Goal: Task Accomplishment & Management: Manage account settings

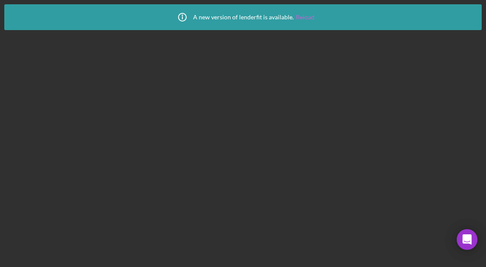
click at [301, 15] on link "Reload" at bounding box center [305, 17] width 18 height 7
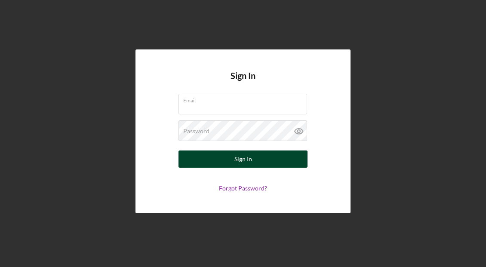
type input "tking@womenventure.org"
click at [249, 159] on div "Sign In" at bounding box center [243, 158] width 18 height 17
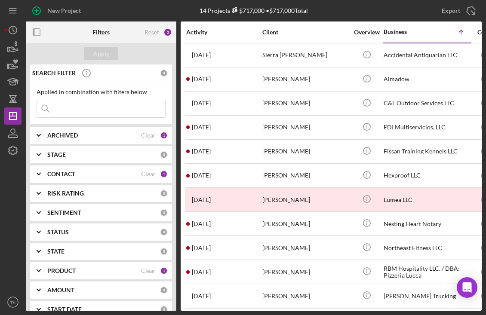
click at [97, 175] on div "CONTACT" at bounding box center [94, 174] width 94 height 7
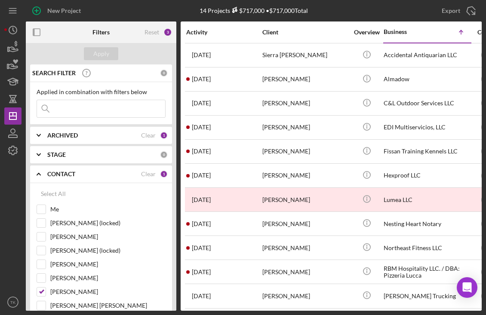
click at [115, 5] on div "New Project" at bounding box center [102, 10] width 152 height 21
click at [111, 13] on div "New Project" at bounding box center [102, 10] width 152 height 21
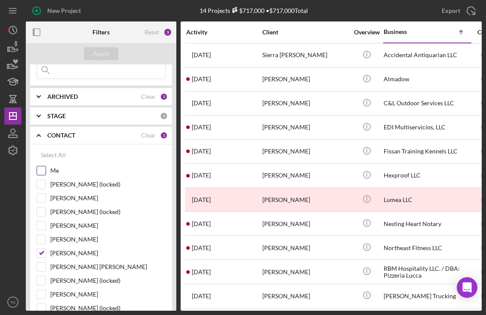
scroll to position [78, 0]
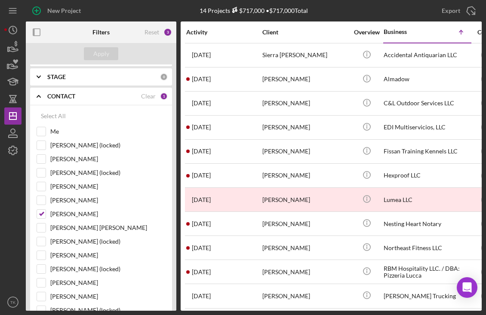
click at [37, 95] on icon "Icon/Expander" at bounding box center [38, 96] width 21 height 21
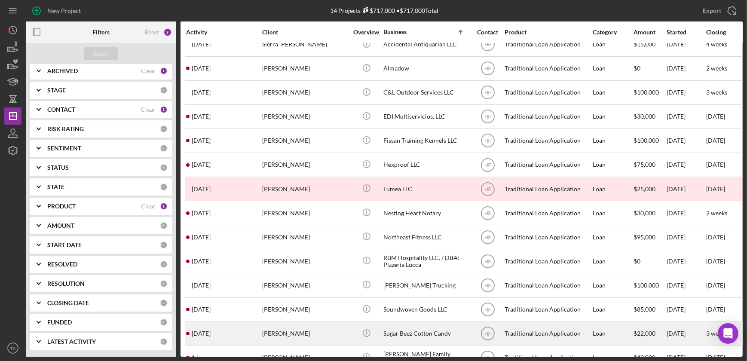
scroll to position [0, 0]
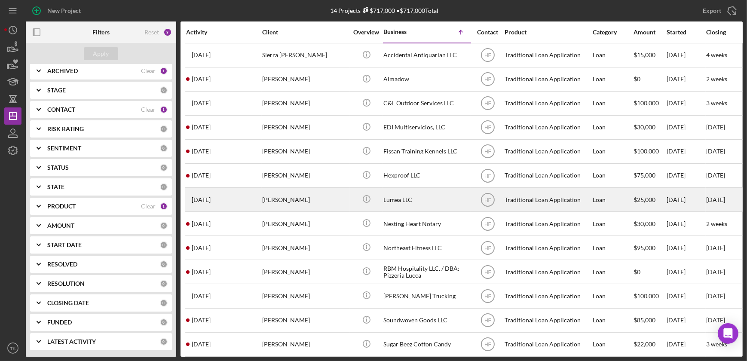
click at [299, 204] on div "Michael Stokes" at bounding box center [305, 199] width 86 height 23
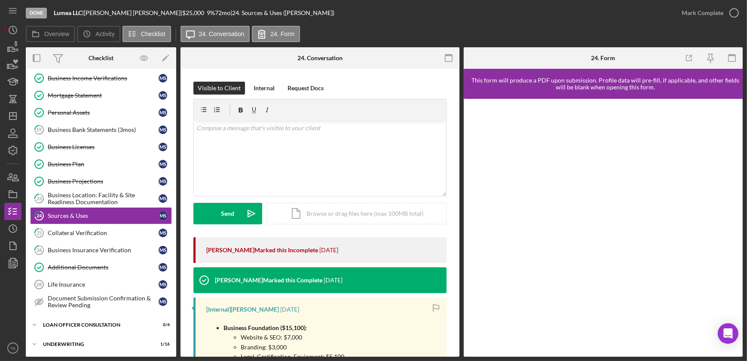
scroll to position [165, 0]
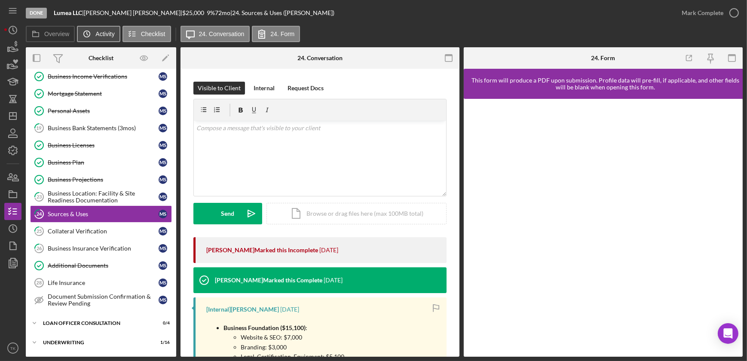
click at [87, 35] on icon "Icon/History" at bounding box center [86, 33] width 17 height 17
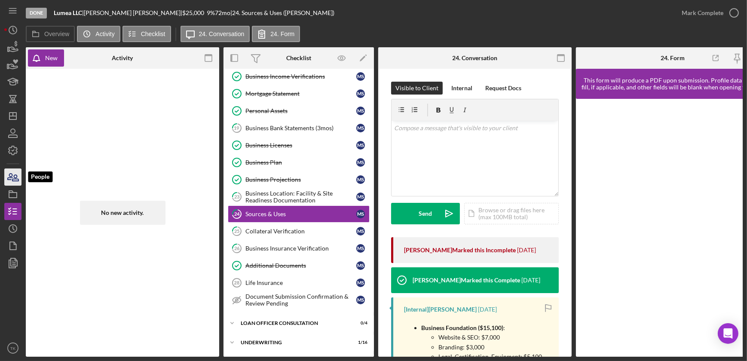
click at [13, 181] on icon "button" at bounding box center [15, 178] width 6 height 6
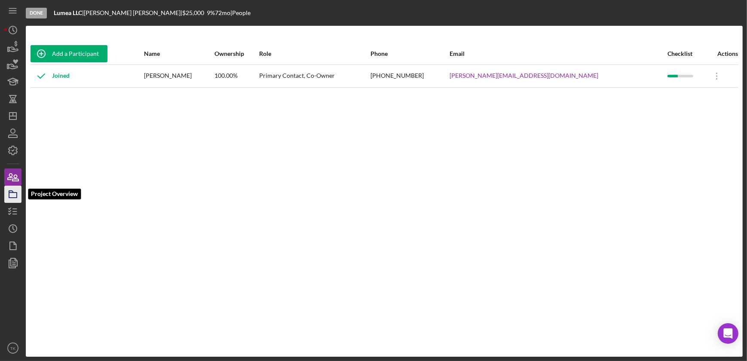
click at [19, 192] on icon "button" at bounding box center [12, 194] width 21 height 21
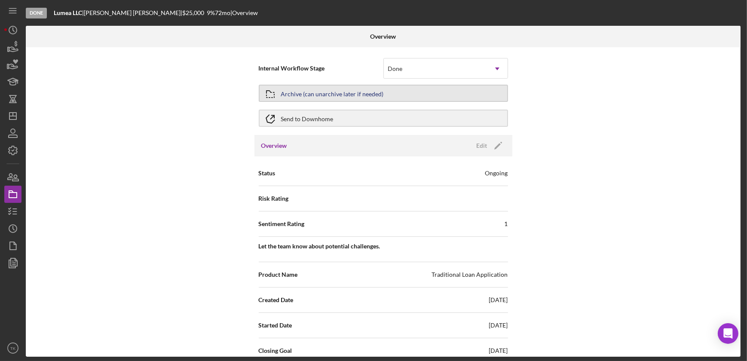
click at [326, 91] on div "Archive (can unarchive later if needed)" at bounding box center [332, 93] width 103 height 15
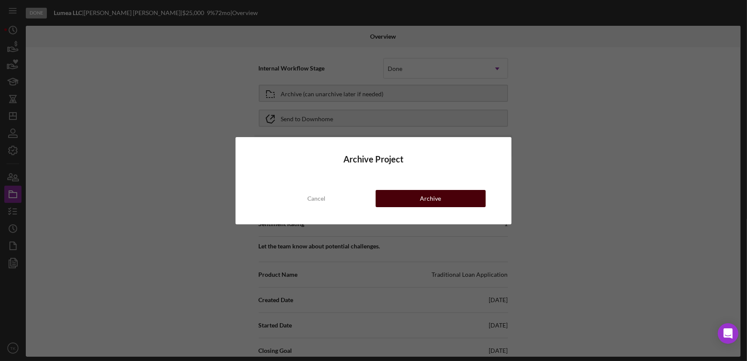
click at [428, 197] on div "Archive" at bounding box center [430, 198] width 21 height 17
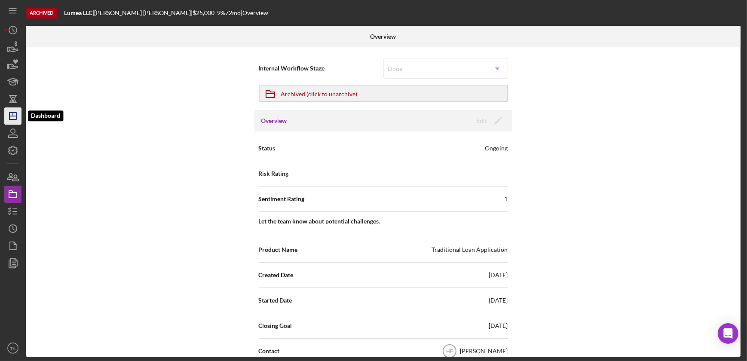
click at [17, 119] on icon "Icon/Dashboard" at bounding box center [12, 115] width 21 height 21
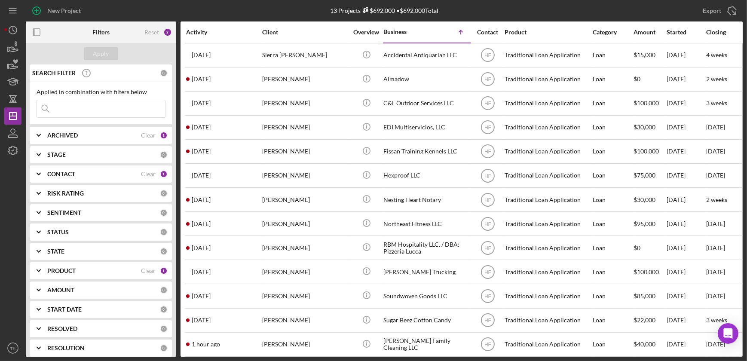
click at [252, 9] on div "New Project" at bounding box center [145, 10] width 239 height 21
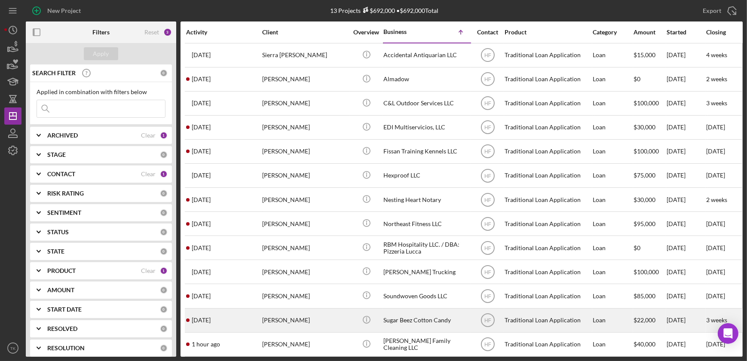
click at [249, 267] on div "3 days ago Jessica Dirksen" at bounding box center [223, 320] width 75 height 23
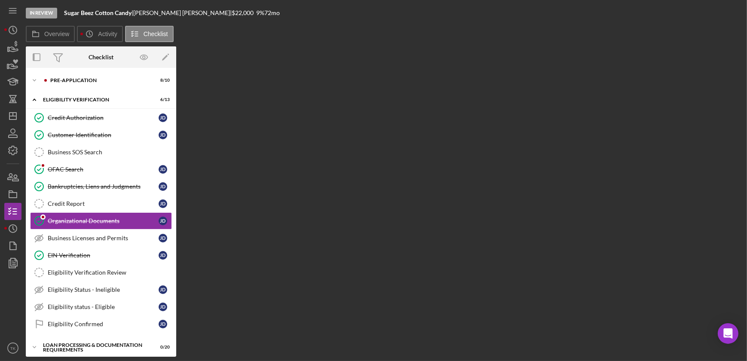
scroll to position [8, 0]
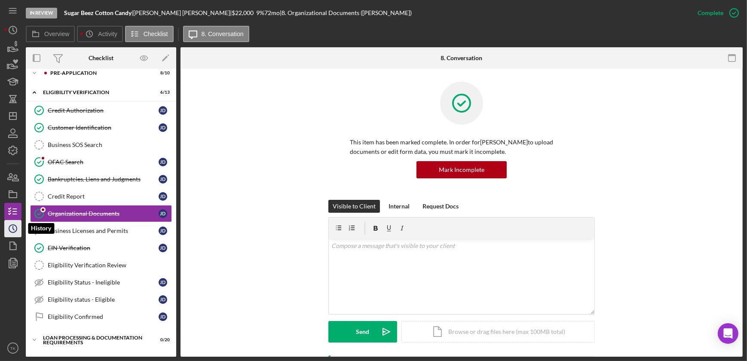
click at [12, 232] on icon "Icon/History" at bounding box center [12, 228] width 21 height 21
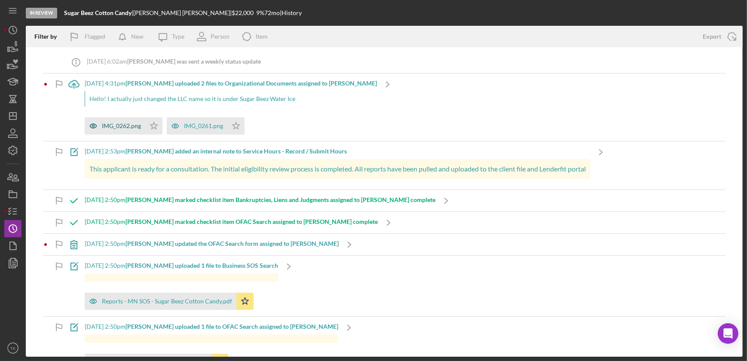
click at [129, 126] on div "IMG_0262.png" at bounding box center [121, 126] width 39 height 7
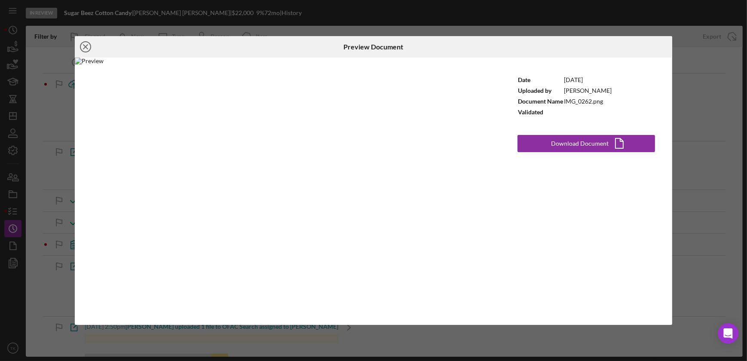
click at [90, 49] on circle at bounding box center [85, 47] width 10 height 10
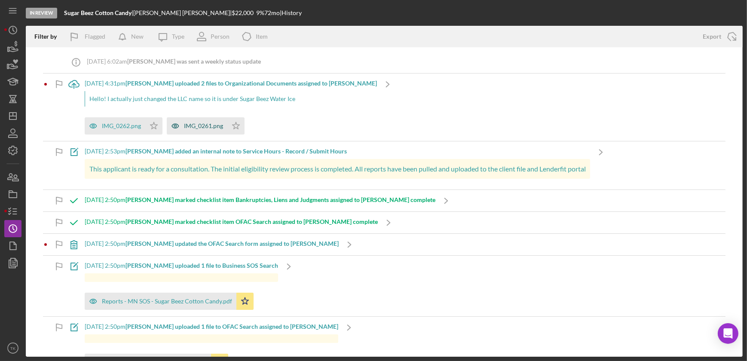
click at [201, 124] on div "IMG_0261.png" at bounding box center [203, 126] width 39 height 7
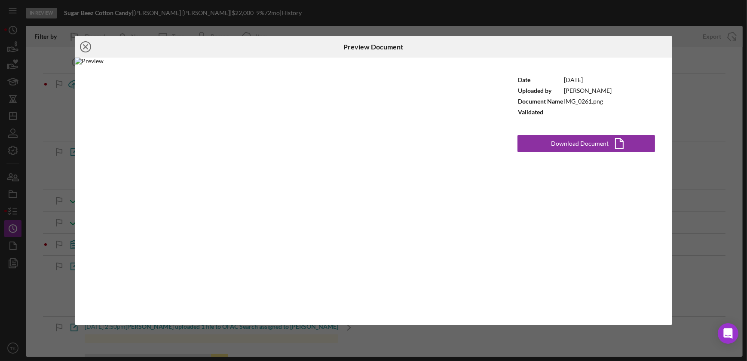
click at [89, 49] on icon "Icon/Close" at bounding box center [85, 46] width 21 height 21
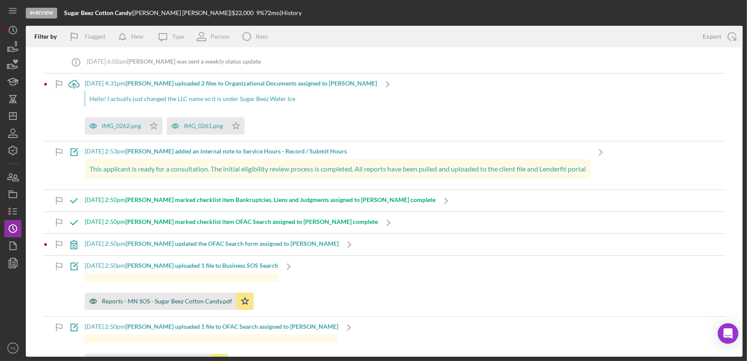
click at [194, 267] on div "Reports - MN SOS - Sugar Beez Cotton Candy.pdf" at bounding box center [167, 301] width 130 height 7
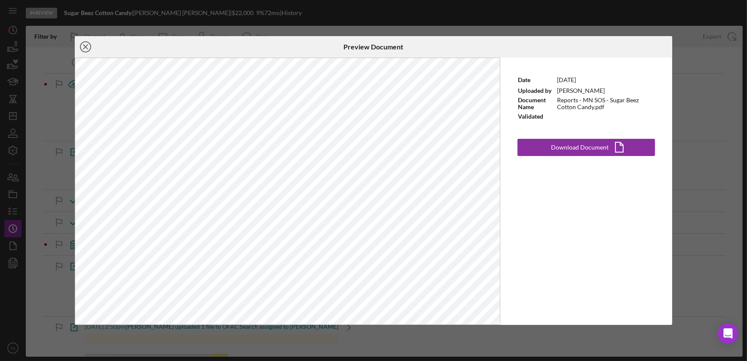
click at [88, 46] on icon "Icon/Close" at bounding box center [85, 46] width 21 height 21
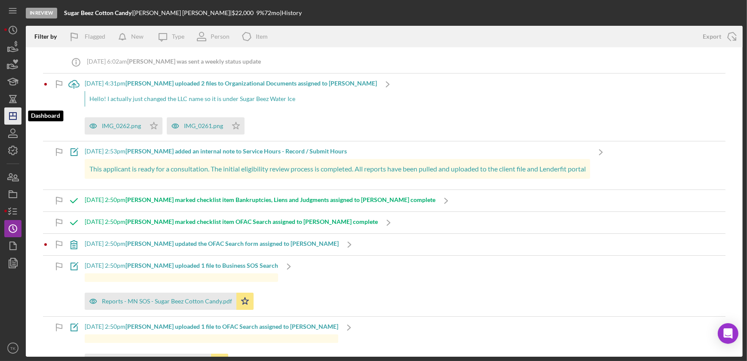
click at [6, 119] on icon "Icon/Dashboard" at bounding box center [12, 115] width 21 height 21
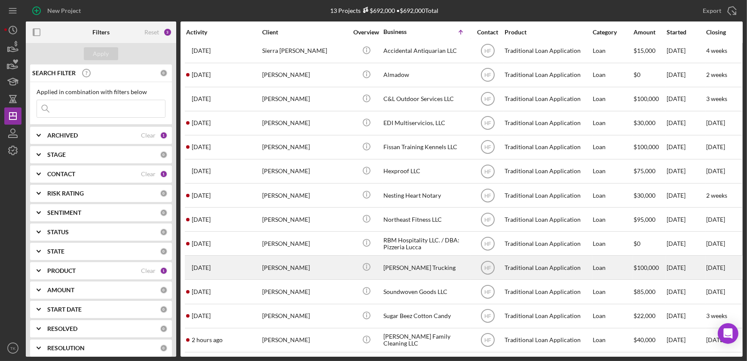
scroll to position [11, 0]
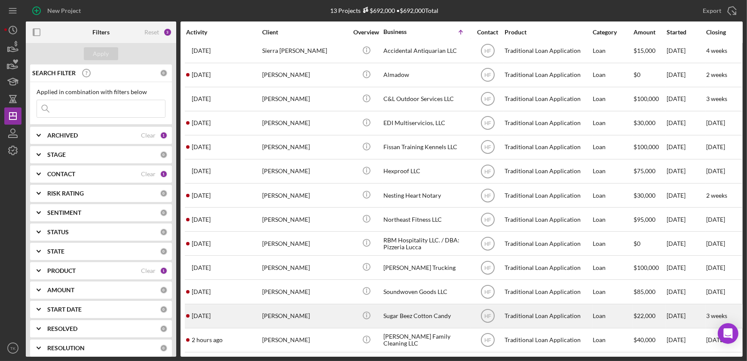
click at [352, 267] on div "Icon/Info" at bounding box center [366, 316] width 32 height 23
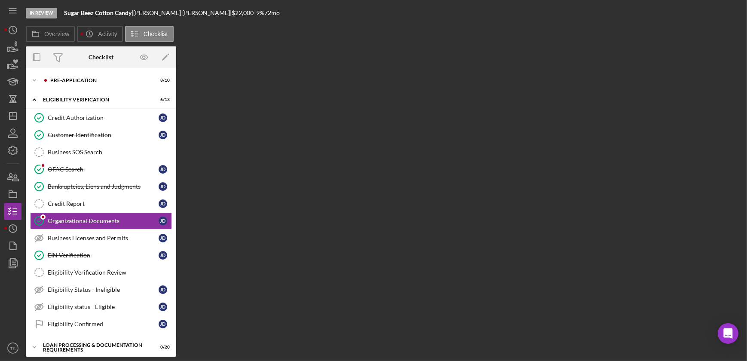
scroll to position [8, 0]
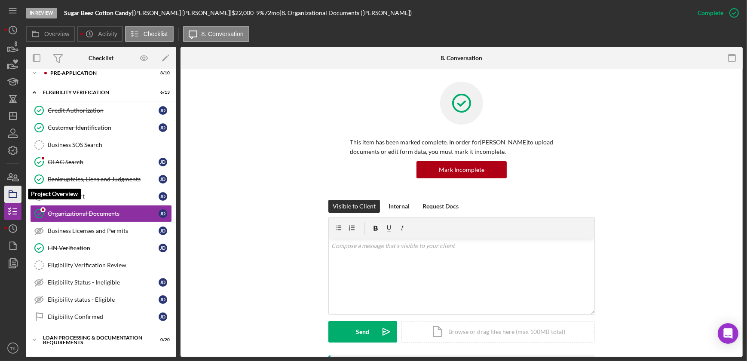
click at [12, 195] on icon "button" at bounding box center [12, 194] width 21 height 21
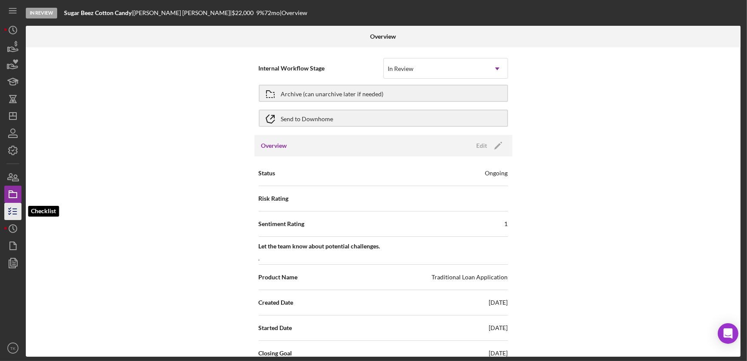
click at [16, 212] on line "button" at bounding box center [15, 212] width 4 height 0
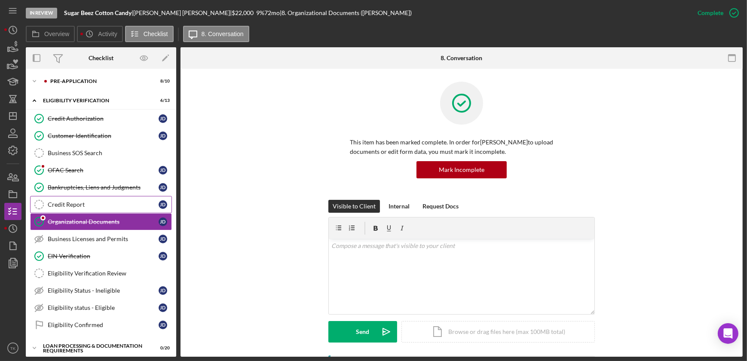
scroll to position [8, 0]
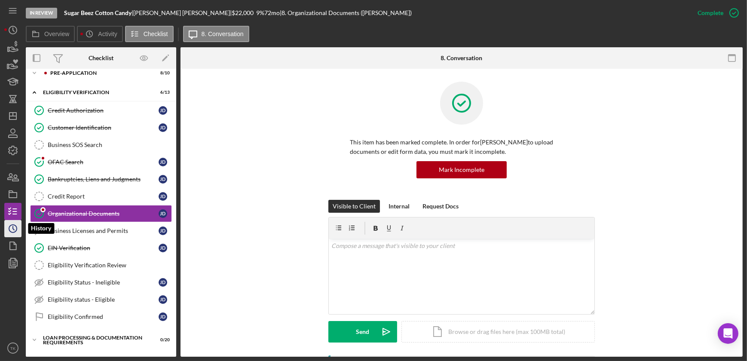
click at [17, 228] on icon "Icon/History" at bounding box center [12, 228] width 21 height 21
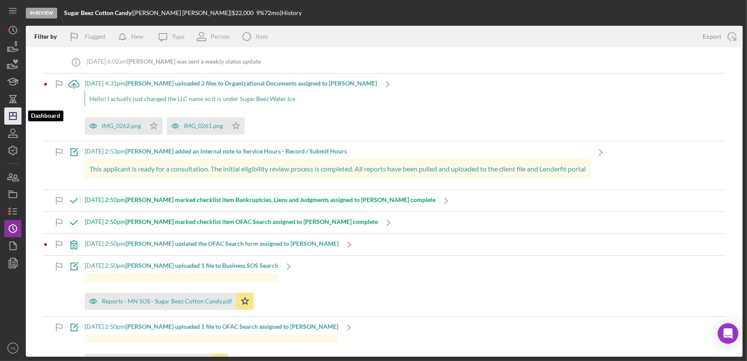
click at [14, 122] on icon "Icon/Dashboard" at bounding box center [12, 115] width 21 height 21
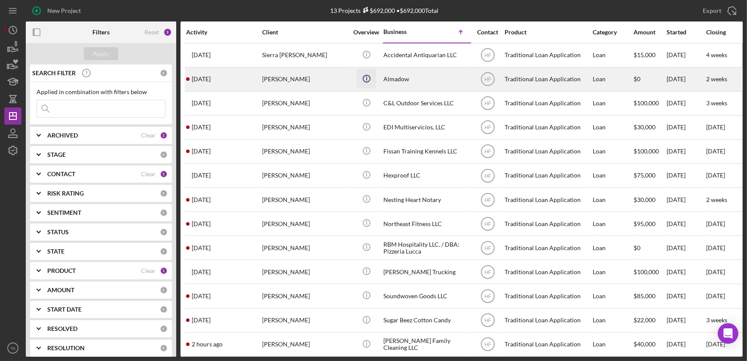
click at [374, 85] on icon "Icon/Info" at bounding box center [366, 78] width 19 height 19
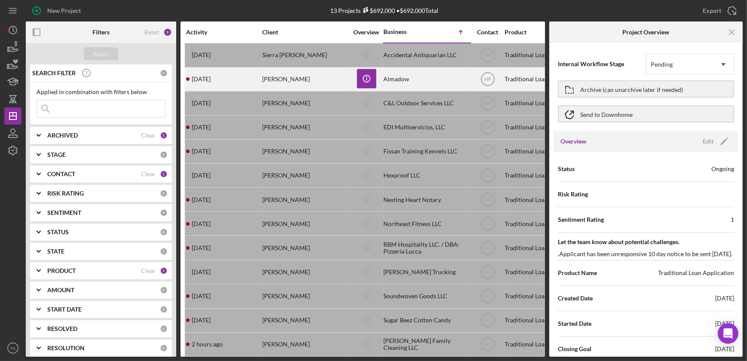
click at [300, 80] on div "Hamdi Shabele" at bounding box center [305, 79] width 86 height 23
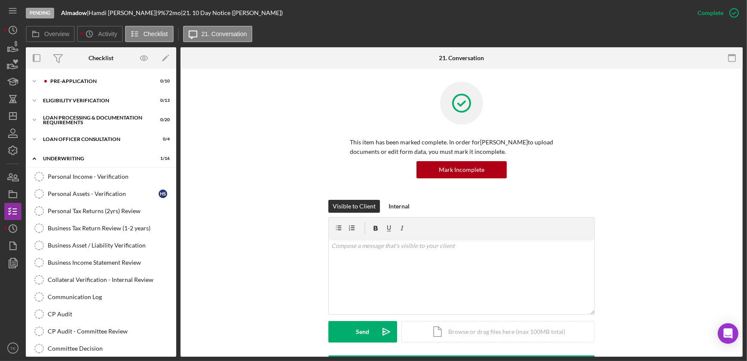
scroll to position [151, 0]
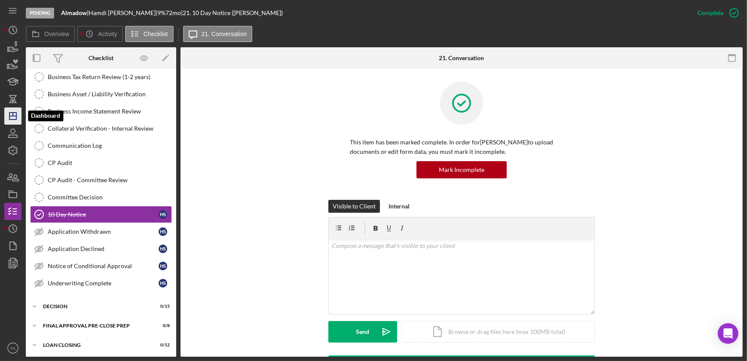
click at [10, 118] on icon "Icon/Dashboard" at bounding box center [12, 115] width 21 height 21
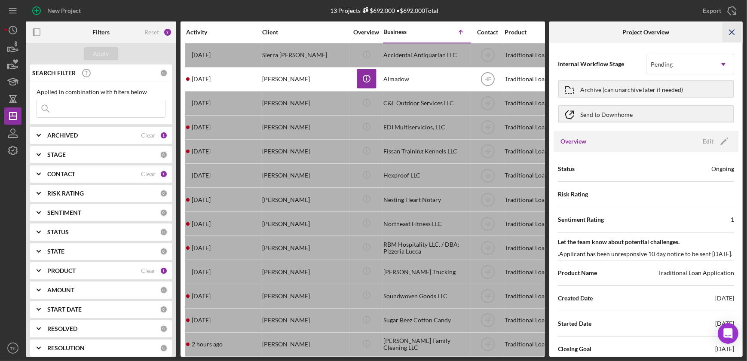
click at [485, 30] on icon "Icon/Menu Close" at bounding box center [732, 32] width 19 height 19
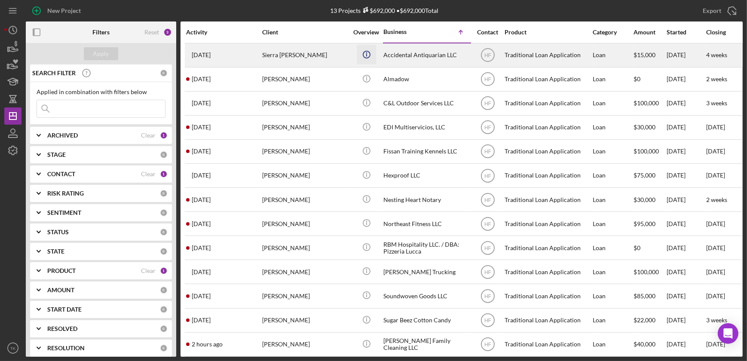
click at [364, 52] on icon "Icon/Info" at bounding box center [366, 54] width 19 height 19
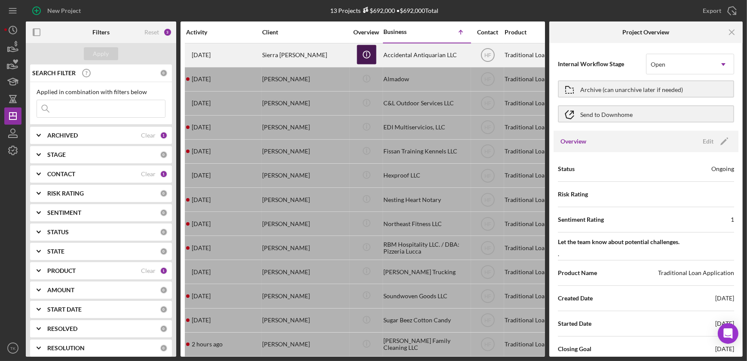
click at [364, 52] on circle "button" at bounding box center [366, 54] width 7 height 7
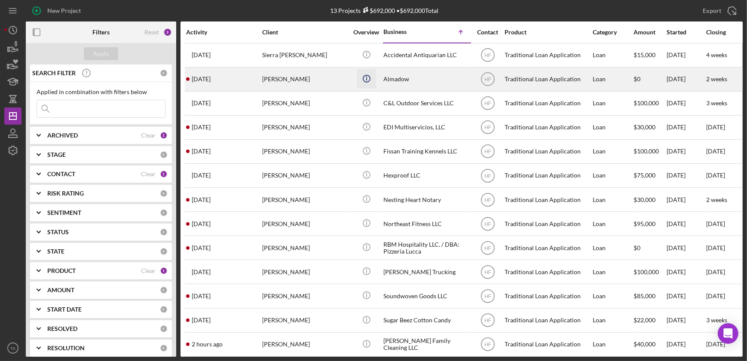
click at [365, 79] on icon "Icon/Info" at bounding box center [366, 78] width 19 height 19
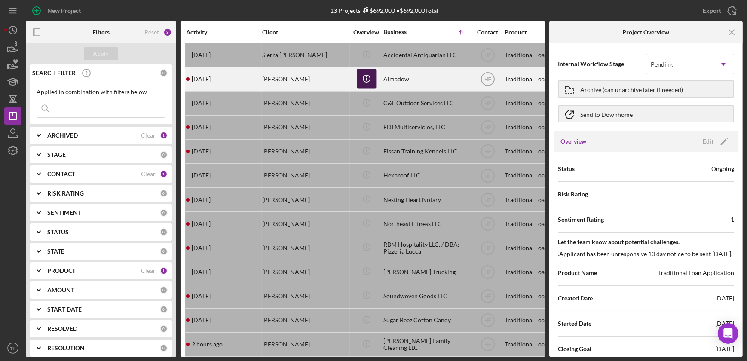
click at [365, 79] on icon "Icon/Info" at bounding box center [366, 78] width 19 height 19
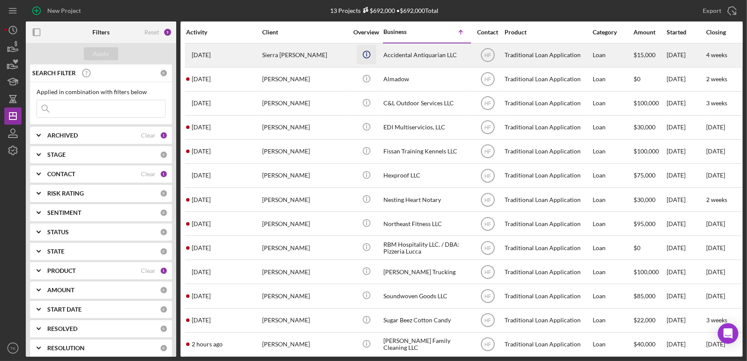
click at [365, 53] on icon "Icon/Info" at bounding box center [366, 54] width 19 height 19
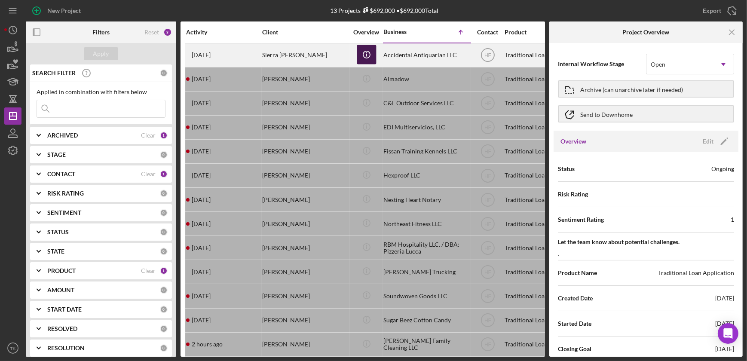
click at [365, 53] on icon "Icon/Info" at bounding box center [366, 54] width 19 height 19
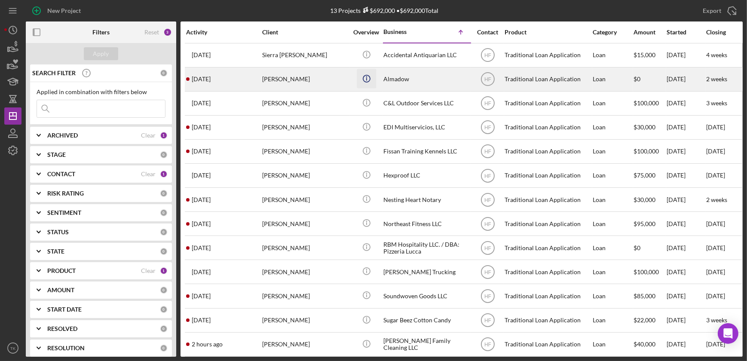
click at [366, 78] on icon "Icon/Info" at bounding box center [366, 78] width 19 height 19
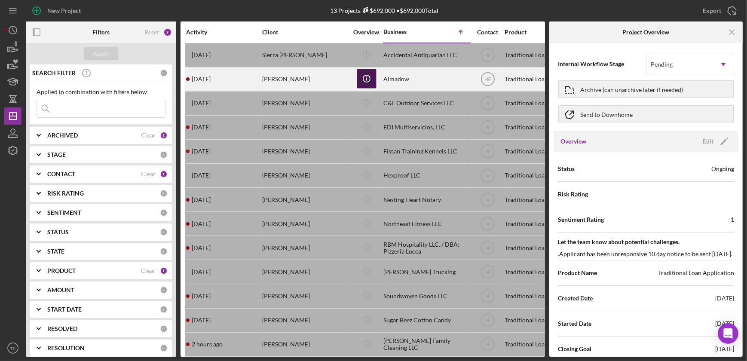
click at [364, 77] on icon "Icon/Info" at bounding box center [366, 78] width 19 height 19
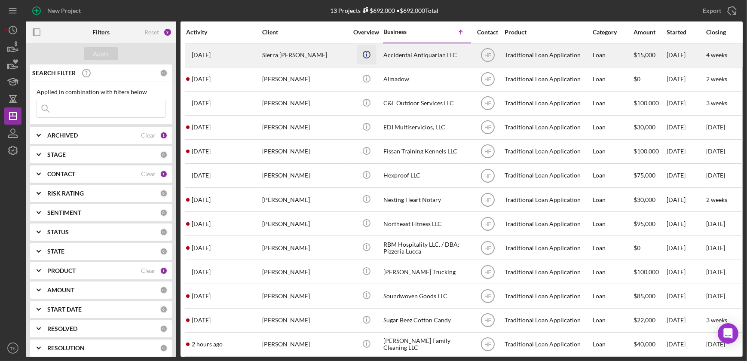
click at [365, 52] on icon "Icon/Info" at bounding box center [366, 54] width 19 height 19
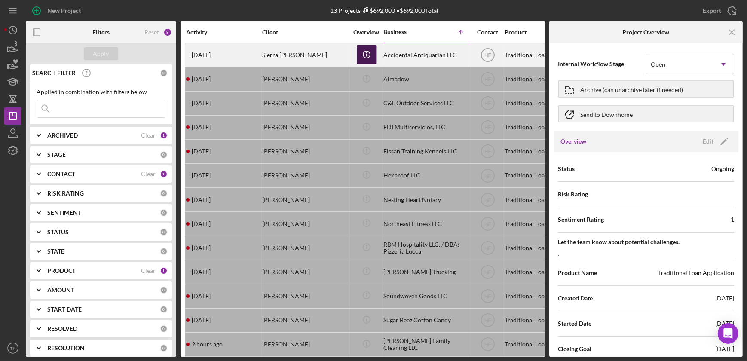
click at [365, 52] on icon "Icon/Info" at bounding box center [366, 54] width 19 height 19
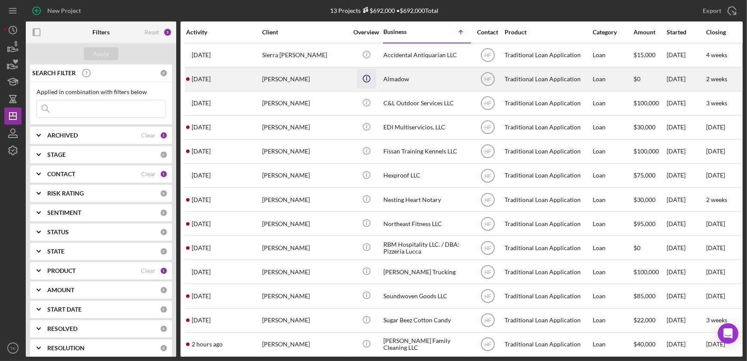
click at [365, 81] on icon "Icon/Info" at bounding box center [366, 78] width 19 height 19
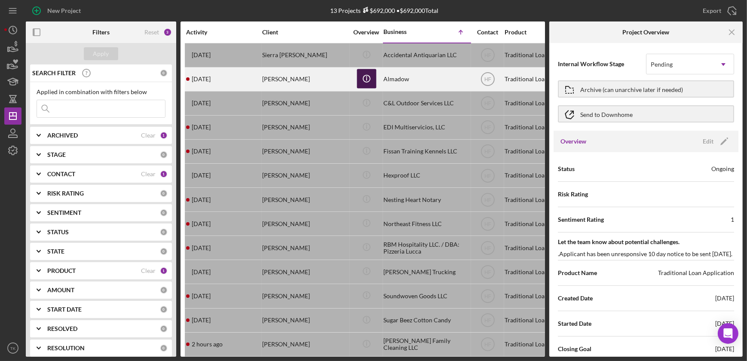
click at [365, 81] on icon "Icon/Info" at bounding box center [366, 78] width 19 height 19
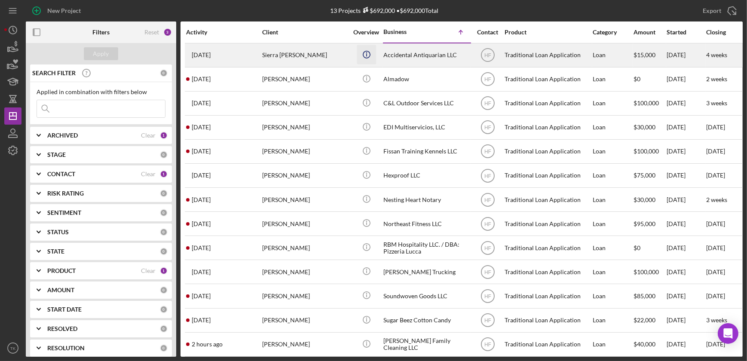
click at [365, 60] on icon "Icon/Info" at bounding box center [366, 54] width 19 height 19
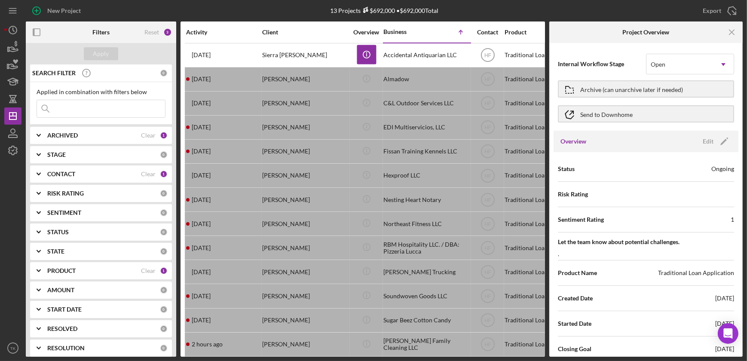
click at [485, 258] on div "Let the team know about potential challenges. ." at bounding box center [646, 246] width 176 height 24
click at [485, 257] on div "Let the team know about potential challenges. ." at bounding box center [646, 246] width 176 height 24
click at [485, 252] on div "Let the team know about potential challenges. ." at bounding box center [646, 246] width 176 height 24
click at [485, 243] on span "Let the team know about potential challenges." at bounding box center [646, 242] width 176 height 9
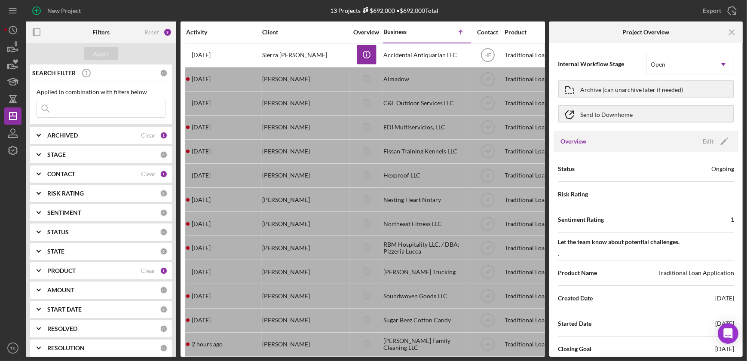
click at [485, 246] on span "Let the team know about potential challenges." at bounding box center [646, 242] width 176 height 9
click at [485, 141] on div "Edit" at bounding box center [708, 141] width 11 height 13
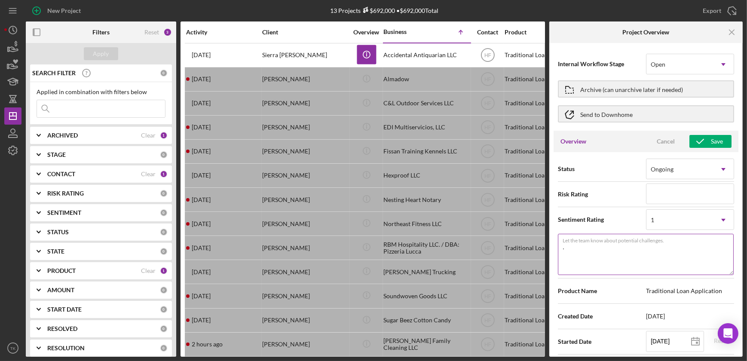
click at [485, 252] on textarea "." at bounding box center [646, 254] width 176 height 41
drag, startPoint x: 584, startPoint y: 250, endPoint x: 541, endPoint y: 247, distance: 43.1
click at [485, 247] on div "Filters Reset 3 Apply SEARCH FILTER 0 Applied in combination with filters below…" at bounding box center [384, 188] width 717 height 335
type textarea "N"
type textarea "Here's a snapshot of information that has been fully approved, as well as the i…"
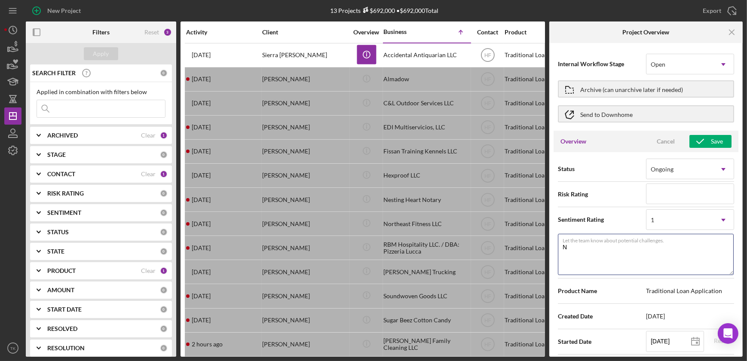
type textarea "Ne"
type textarea "Here's a snapshot of information that has been fully approved, as well as the i…"
type textarea "New"
type textarea "Here's a snapshot of information that has been fully approved, as well as the i…"
type textarea "New"
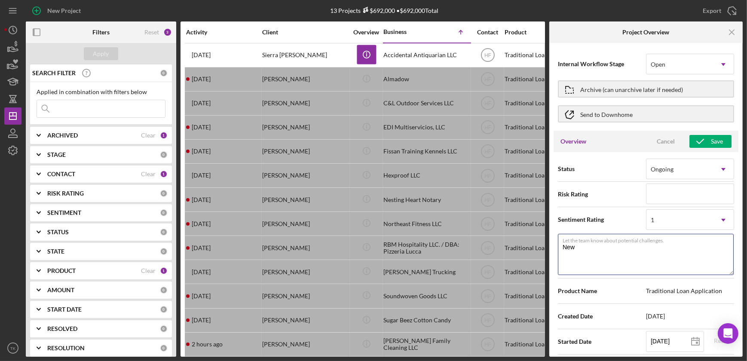
type textarea "Here's a snapshot of information that has been fully approved, as well as the i…"
type textarea "New a"
type textarea "Here's a snapshot of information that has been fully approved, as well as the i…"
type textarea "New ap"
type textarea "Here's a snapshot of information that has been fully approved, as well as the i…"
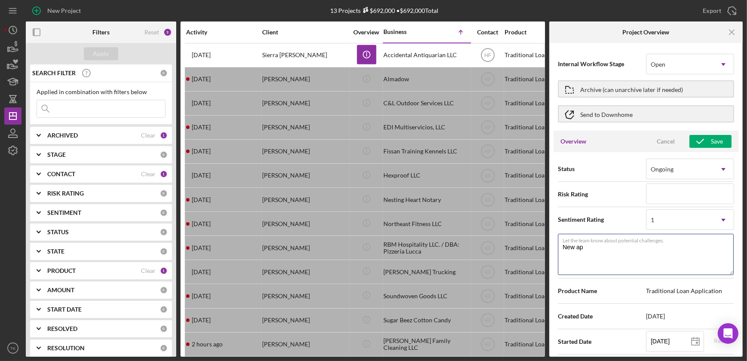
type textarea "New app"
type textarea "Here's a snapshot of information that has been fully approved, as well as the i…"
type textarea "New appl"
type textarea "Here's a snapshot of information that has been fully approved, as well as the i…"
type textarea "New appli"
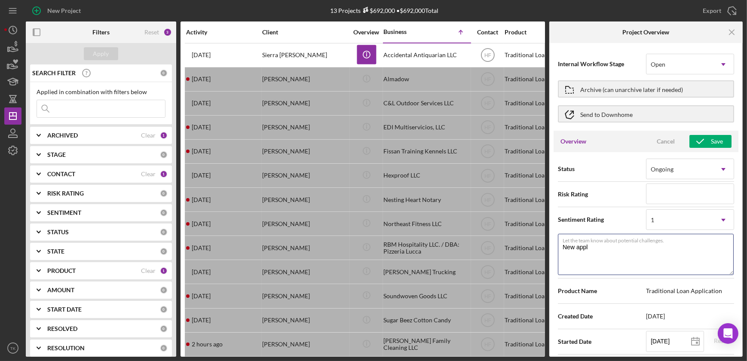
type textarea "Here's a snapshot of information that has been fully approved, as well as the i…"
type textarea "New applic"
type textarea "Here's a snapshot of information that has been fully approved, as well as the i…"
type textarea "New applica"
type textarea "Here's a snapshot of information that has been fully approved, as well as the i…"
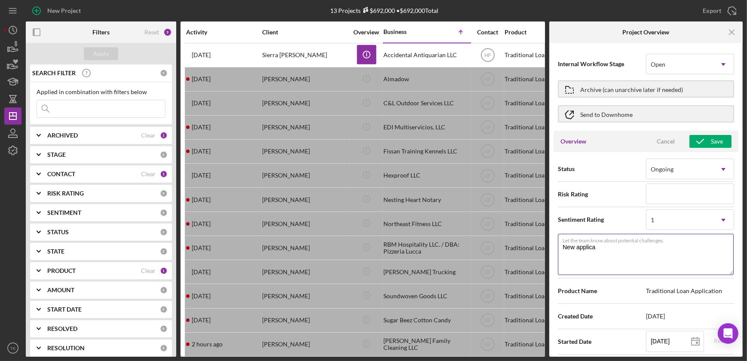
type textarea "New applicat"
type textarea "Here's a snapshot of information that has been fully approved, as well as the i…"
type textarea "New applicati"
type textarea "Here's a snapshot of information that has been fully approved, as well as the i…"
type textarea "New applicatin"
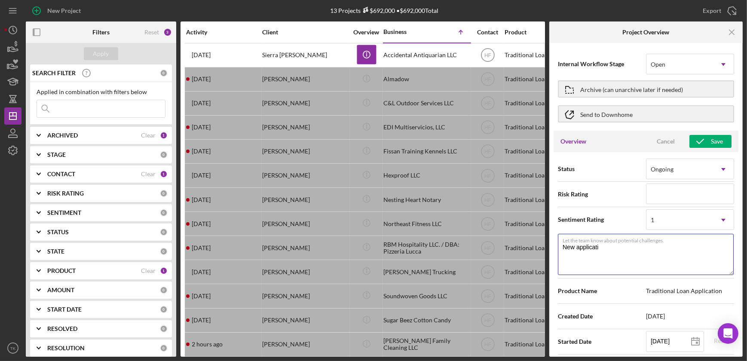
type textarea "Here's a snapshot of information that has been fully approved, as well as the i…"
type textarea "New applicatin"
type textarea "Here's a snapshot of information that has been fully approved, as well as the i…"
type textarea "New applicatin"
type textarea "Here's a snapshot of information that has been fully approved, as well as the i…"
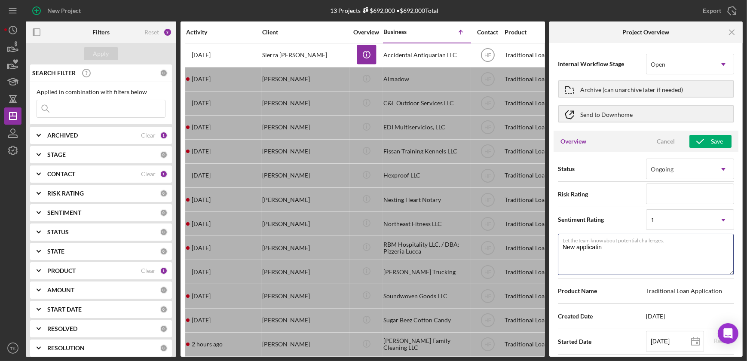
type textarea "New applicati"
type textarea "Here's a snapshot of information that has been fully approved, as well as the i…"
type textarea "New applicatio"
type textarea "Here's a snapshot of information that has been fully approved, as well as the i…"
type textarea "New application"
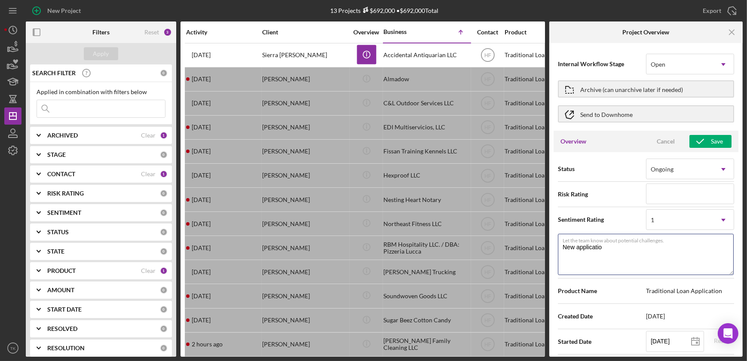
type textarea "Here's a snapshot of information that has been fully approved, as well as the i…"
type textarea "New application"
type textarea "Here's a snapshot of information that has been fully approved, as well as the i…"
type textarea "New application j"
type textarea "Here's a snapshot of information that has been fully approved, as well as the i…"
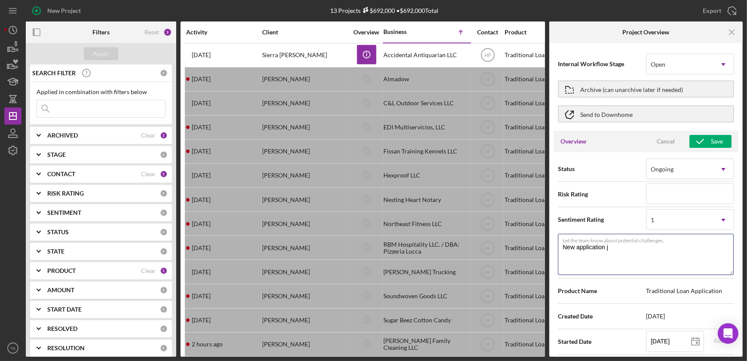
type textarea "New application ju"
type textarea "Here's a snapshot of information that has been fully approved, as well as the i…"
type textarea "New application jus"
type textarea "Here's a snapshot of information that has been fully approved, as well as the i…"
type textarea "New application just"
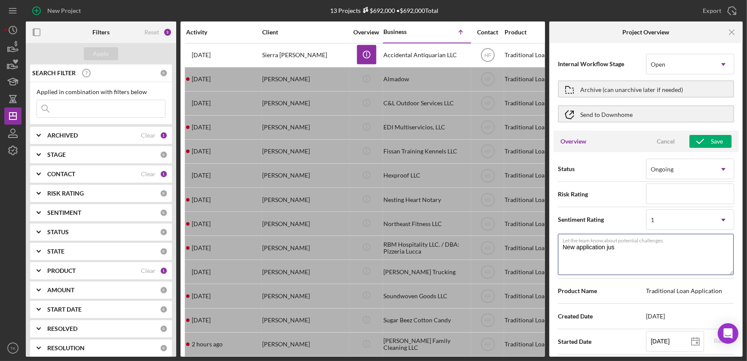
type textarea "Here's a snapshot of information that has been fully approved, as well as the i…"
type textarea "New application just"
type textarea "Here's a snapshot of information that has been fully approved, as well as the i…"
type textarea "New application just a"
type textarea "Here's a snapshot of information that has been fully approved, as well as the i…"
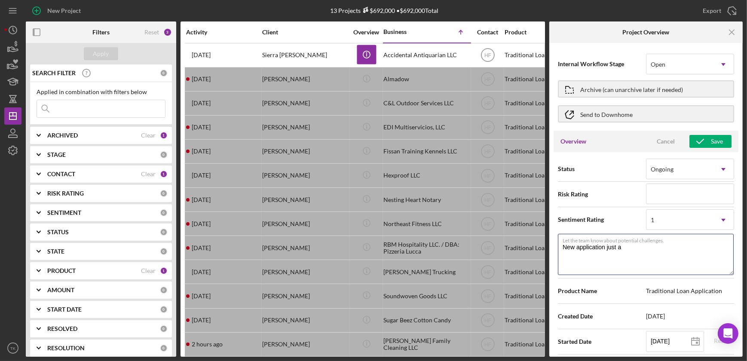
type textarea "New application just as"
type textarea "Here's a snapshot of information that has been fully approved, as well as the i…"
type textarea "New application just ass"
type textarea "Here's a snapshot of information that has been fully approved, as well as the i…"
type textarea "New application just assi"
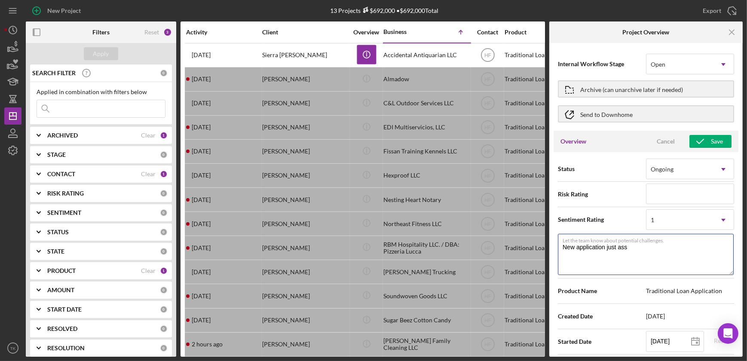
type textarea "Here's a snapshot of information that has been fully approved, as well as the i…"
type textarea "New application just assig"
type textarea "Here's a snapshot of information that has been fully approved, as well as the i…"
type textarea "New application just assign"
type textarea "Here's a snapshot of information that has been fully approved, as well as the i…"
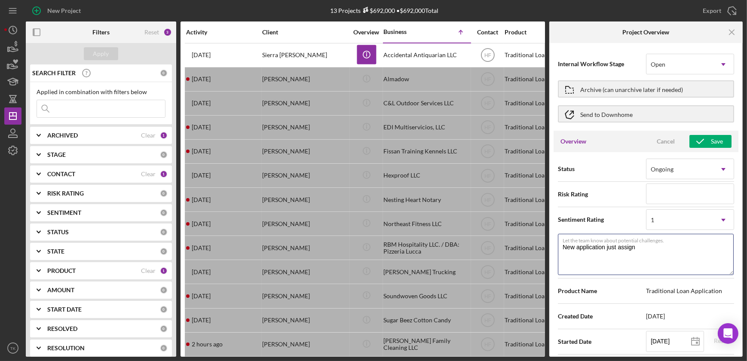
type textarea "New application just assigne"
type textarea "Here's a snapshot of information that has been fully approved, as well as the i…"
type textarea "New application just assigned"
type textarea "Here's a snapshot of information that has been fully approved, as well as the i…"
type textarea "New application just assigned"
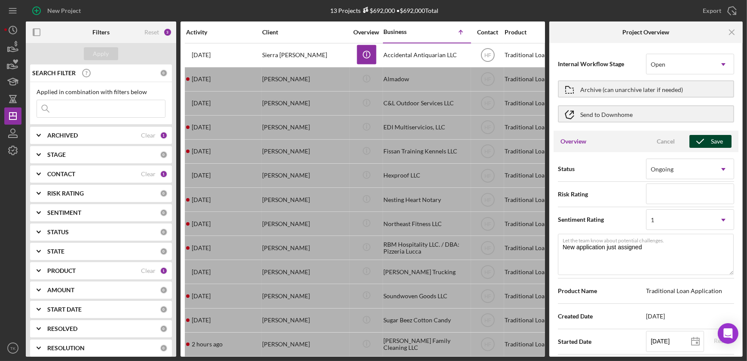
click at [485, 137] on icon "button" at bounding box center [700, 141] width 21 height 21
type textarea "Here's a snapshot of information that has been fully approved, as well as the i…"
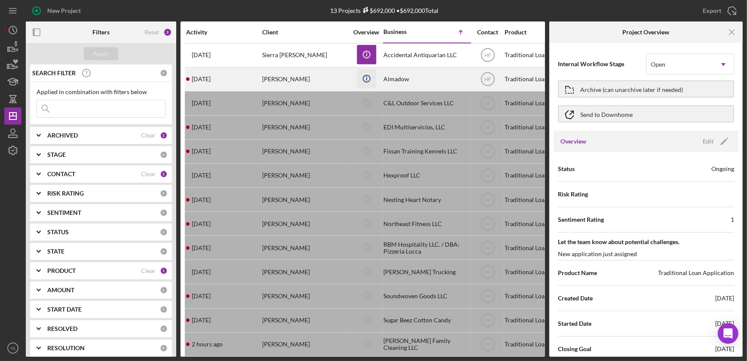
click at [365, 76] on icon "Icon/Info" at bounding box center [366, 78] width 19 height 19
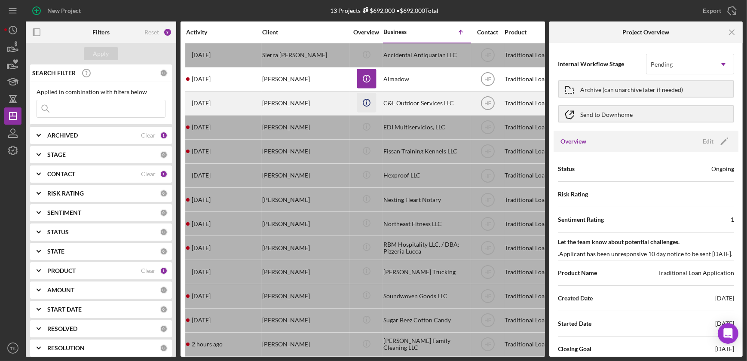
click at [367, 105] on icon "Icon/Info" at bounding box center [366, 102] width 19 height 19
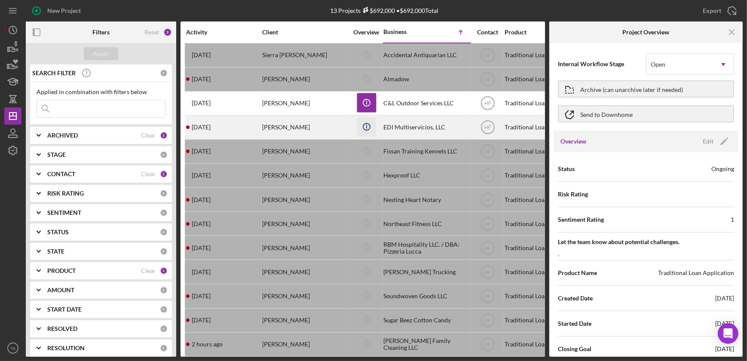
click at [366, 120] on icon "Icon/Info" at bounding box center [366, 126] width 19 height 19
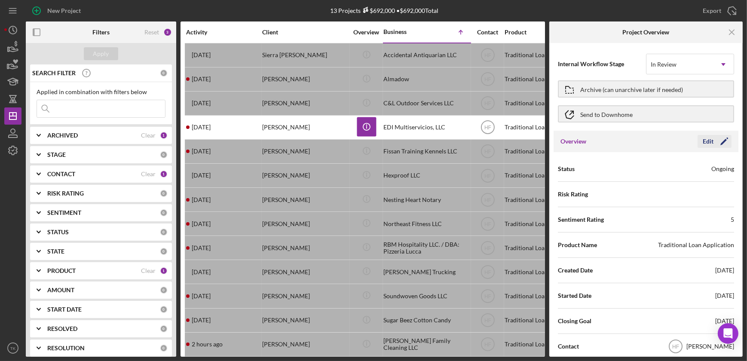
click at [485, 138] on div "Edit" at bounding box center [708, 141] width 11 height 13
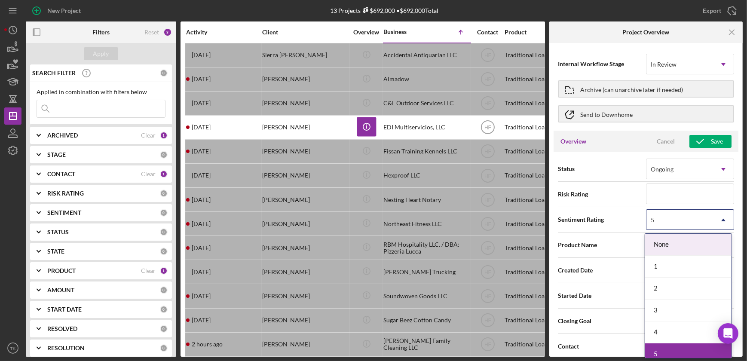
click at [485, 218] on icon "Icon/Dropdown Arrow" at bounding box center [723, 220] width 21 height 21
click at [485, 264] on div "1" at bounding box center [688, 267] width 86 height 22
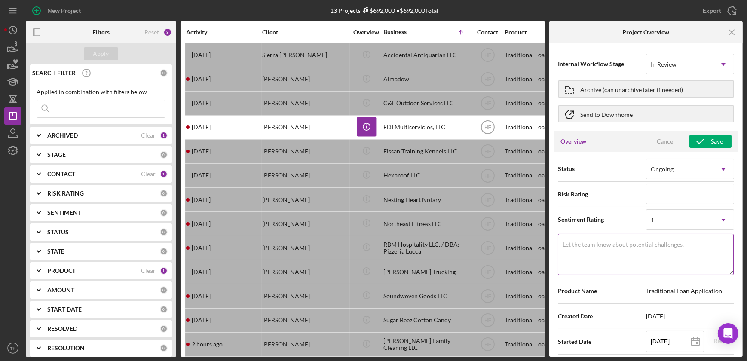
click at [485, 247] on label "Let the team know about potential challenges." at bounding box center [623, 244] width 121 height 7
click at [485, 247] on textarea "Let the team know about potential challenges." at bounding box center [646, 254] width 176 height 41
type textarea "non-responsive - approved with no response to term sheet - 10 day notice sent."
click at [485, 140] on icon "button" at bounding box center [700, 141] width 21 height 21
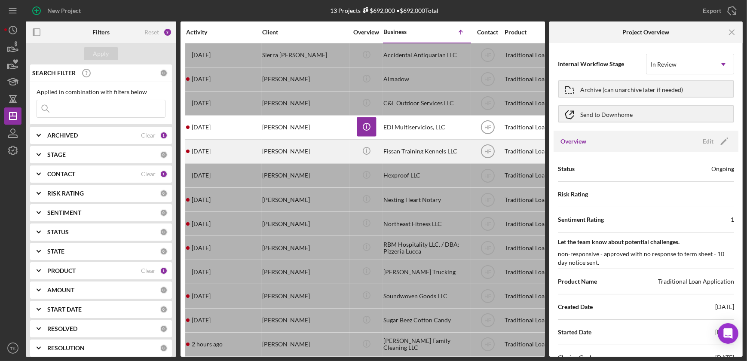
click at [322, 151] on div "Gary Ziehr" at bounding box center [305, 151] width 86 height 23
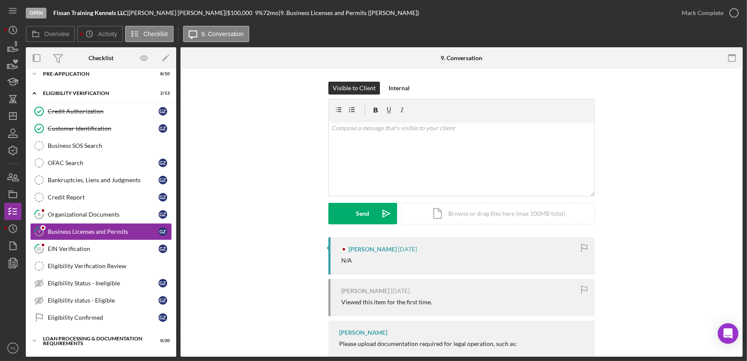
scroll to position [25, 0]
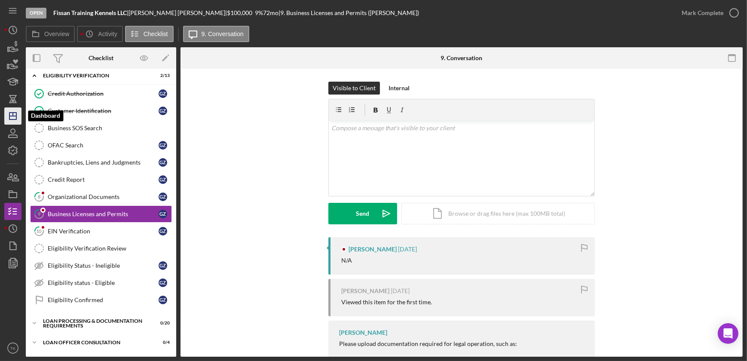
drag, startPoint x: 10, startPoint y: 120, endPoint x: 18, endPoint y: 114, distance: 9.3
click at [10, 120] on polygon "button" at bounding box center [12, 116] width 7 height 7
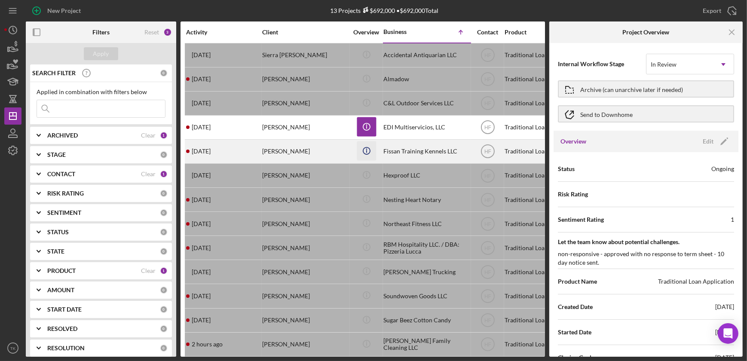
click at [366, 150] on icon "Icon/Info" at bounding box center [366, 150] width 19 height 19
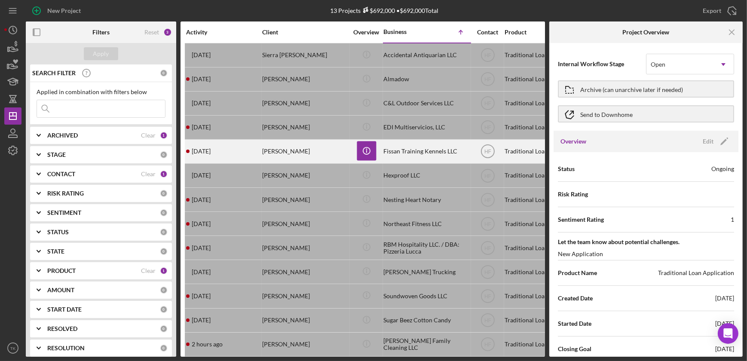
click at [324, 148] on div "Gary Ziehr" at bounding box center [305, 151] width 86 height 23
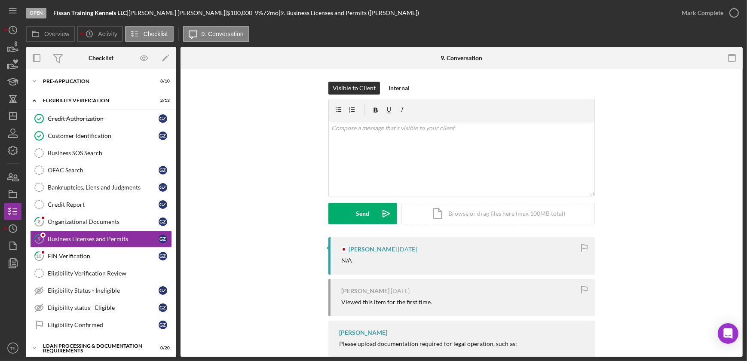
scroll to position [25, 0]
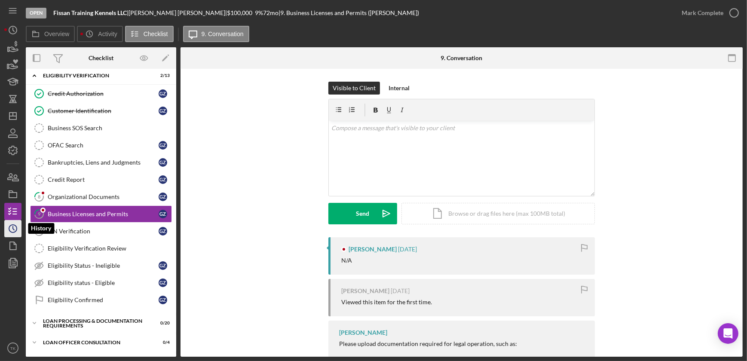
drag, startPoint x: 15, startPoint y: 227, endPoint x: 20, endPoint y: 227, distance: 5.2
click at [15, 227] on icon "Icon/History" at bounding box center [12, 228] width 21 height 21
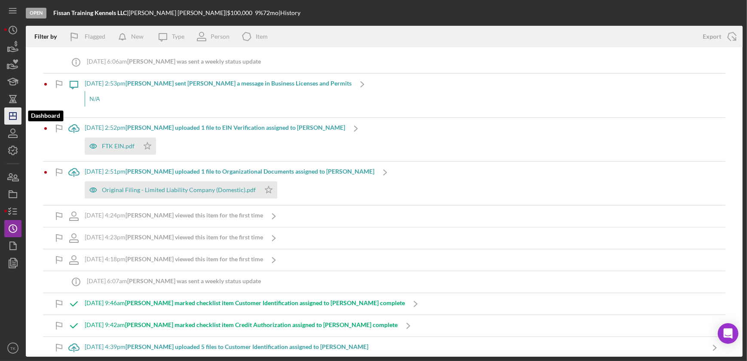
click at [17, 117] on icon "Icon/Dashboard" at bounding box center [12, 115] width 21 height 21
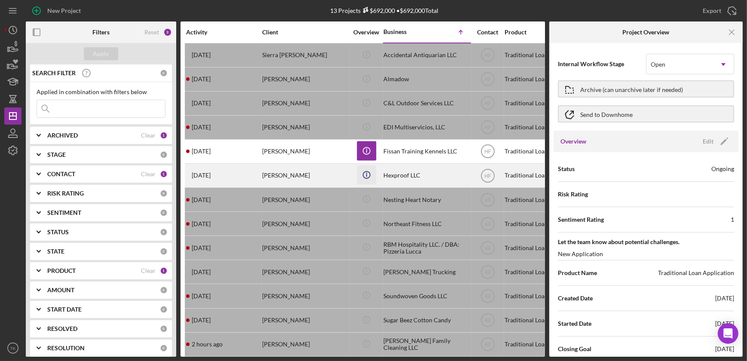
click at [364, 172] on icon "Icon/Info" at bounding box center [366, 174] width 19 height 19
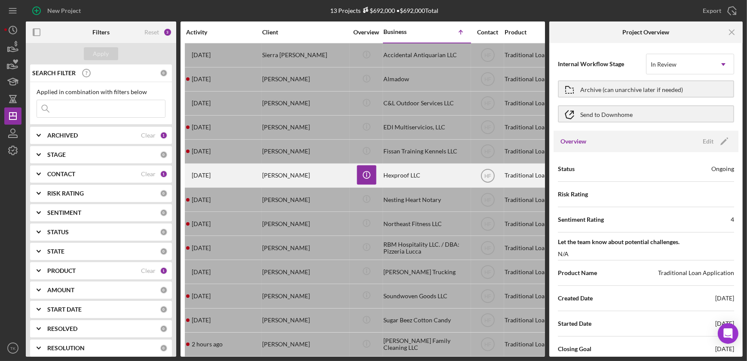
click at [233, 170] on div "2 weeks ago Elise Cleereman" at bounding box center [223, 175] width 75 height 23
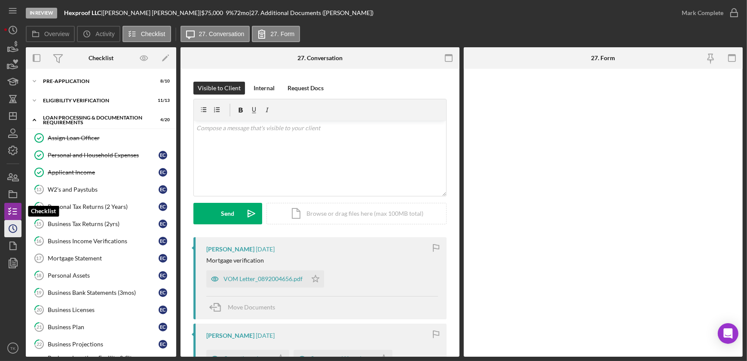
scroll to position [215, 0]
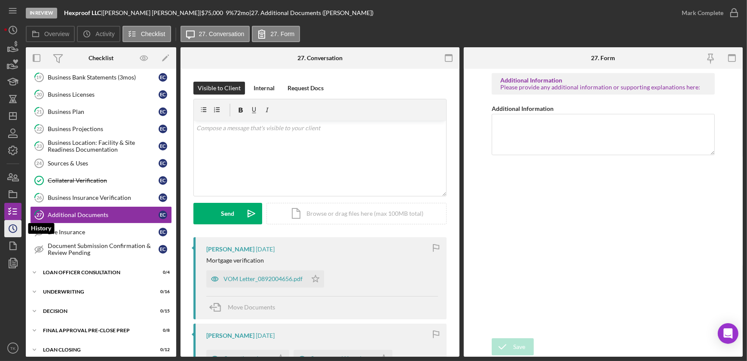
click at [15, 224] on icon "Icon/History" at bounding box center [12, 228] width 21 height 21
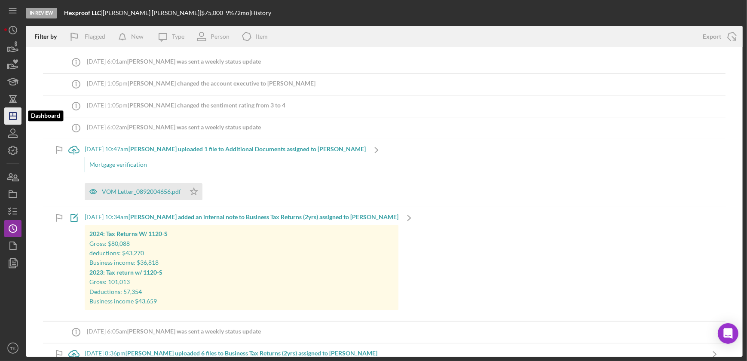
click at [18, 116] on icon "Icon/Dashboard" at bounding box center [12, 115] width 21 height 21
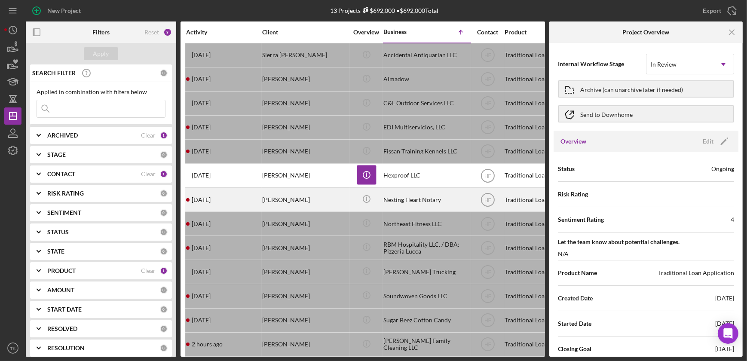
click at [283, 194] on div "Latrice Davis" at bounding box center [305, 199] width 86 height 23
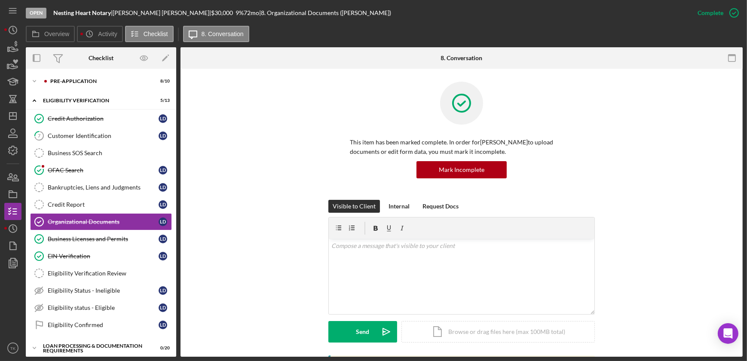
scroll to position [8, 0]
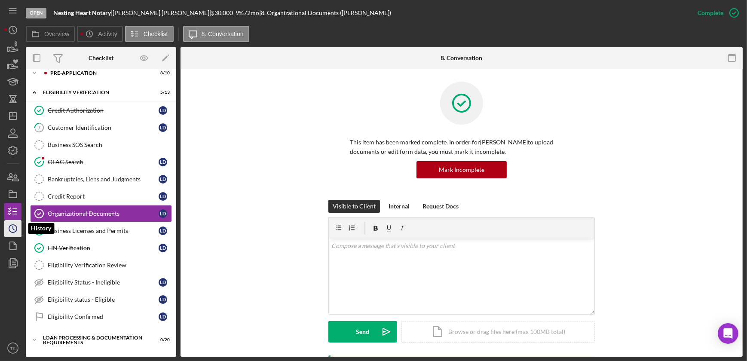
click at [16, 228] on circle "button" at bounding box center [13, 229] width 8 height 8
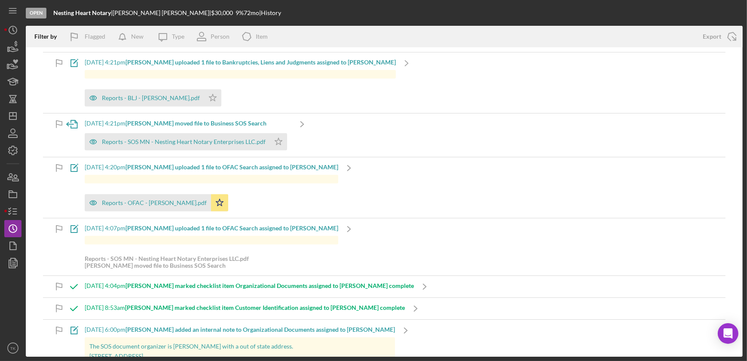
scroll to position [860, 0]
